Goal: Task Accomplishment & Management: Complete application form

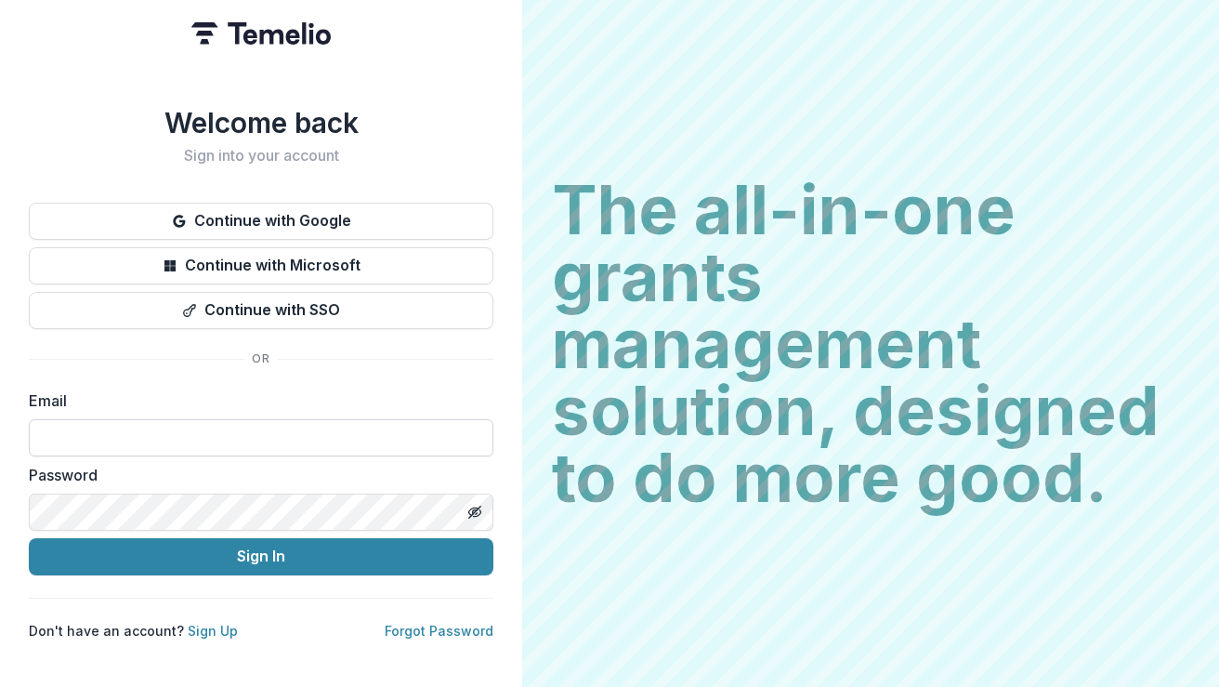
click at [270, 442] on input at bounding box center [261, 437] width 465 height 37
type input "**********"
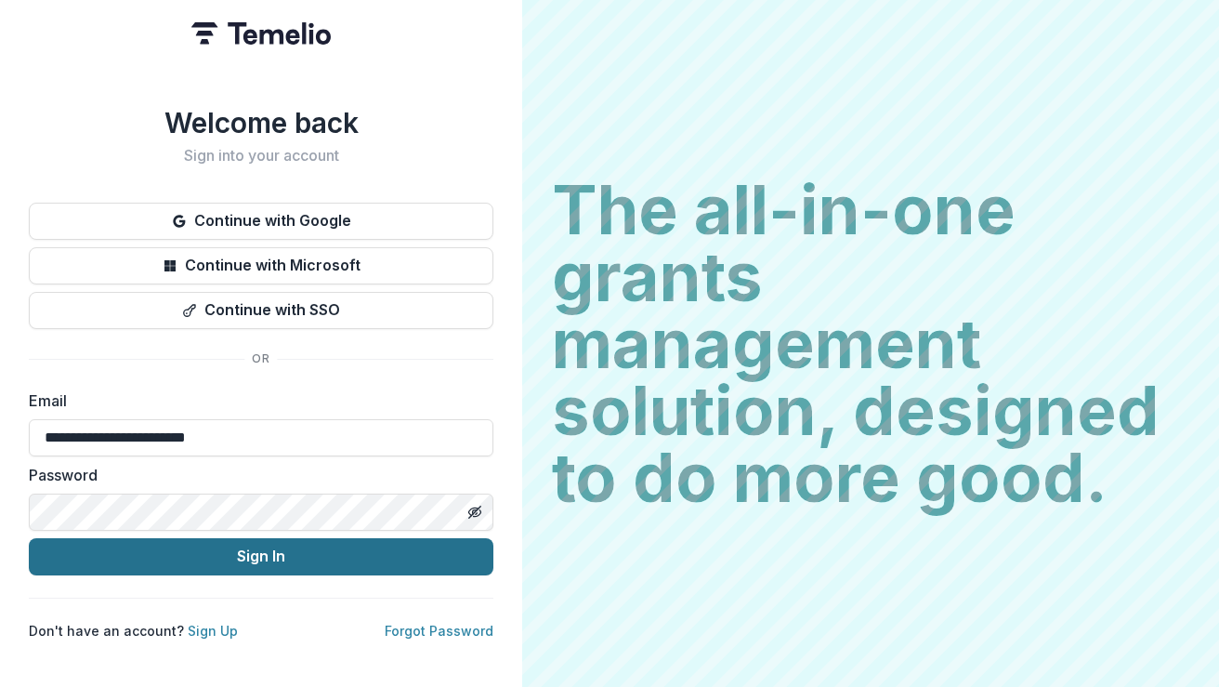
click at [420, 545] on button "Sign In" at bounding box center [261, 556] width 465 height 37
